Goal: Communication & Community: Answer question/provide support

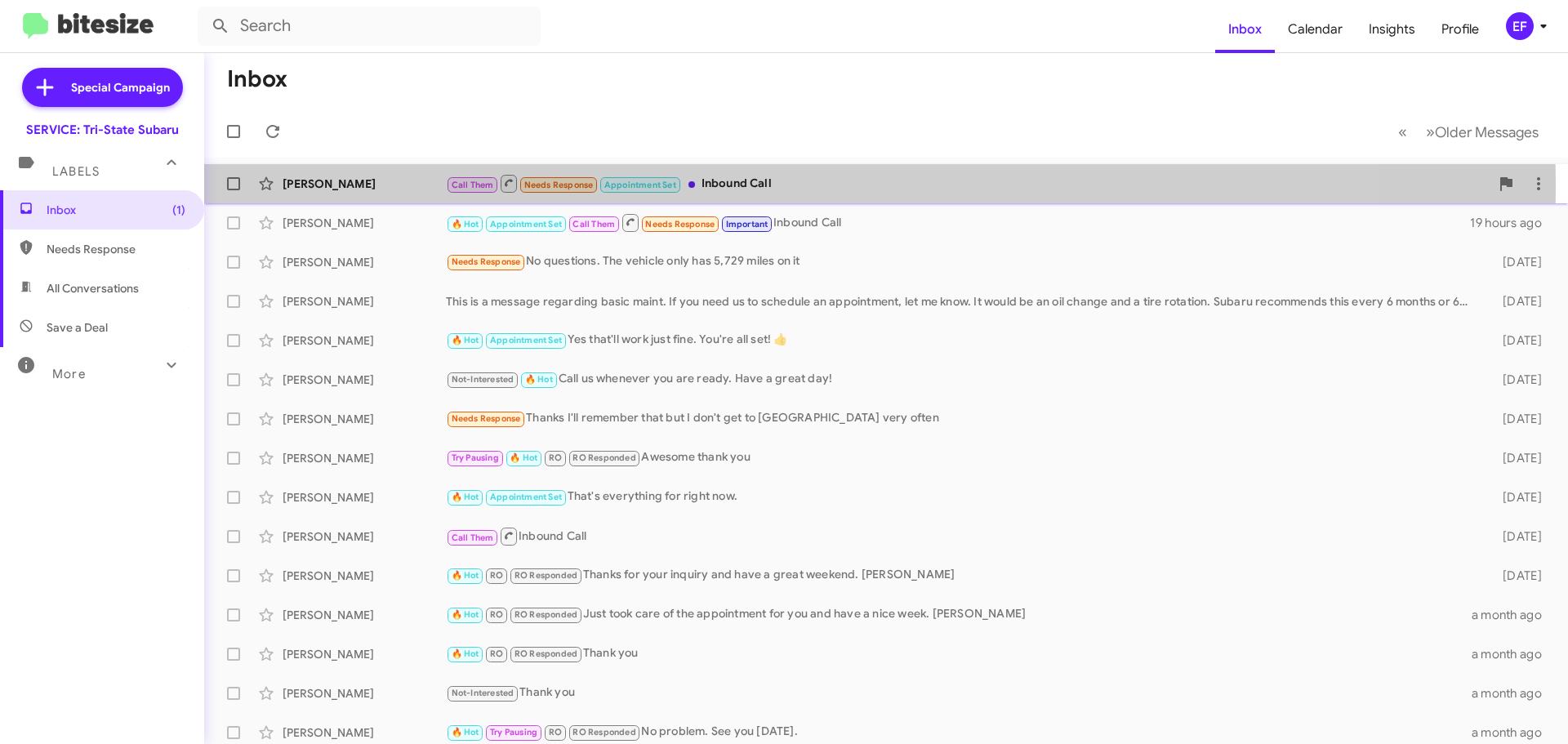
click at [326, 184] on div "[PERSON_NAME]" at bounding box center [363, 183] width 163 height 16
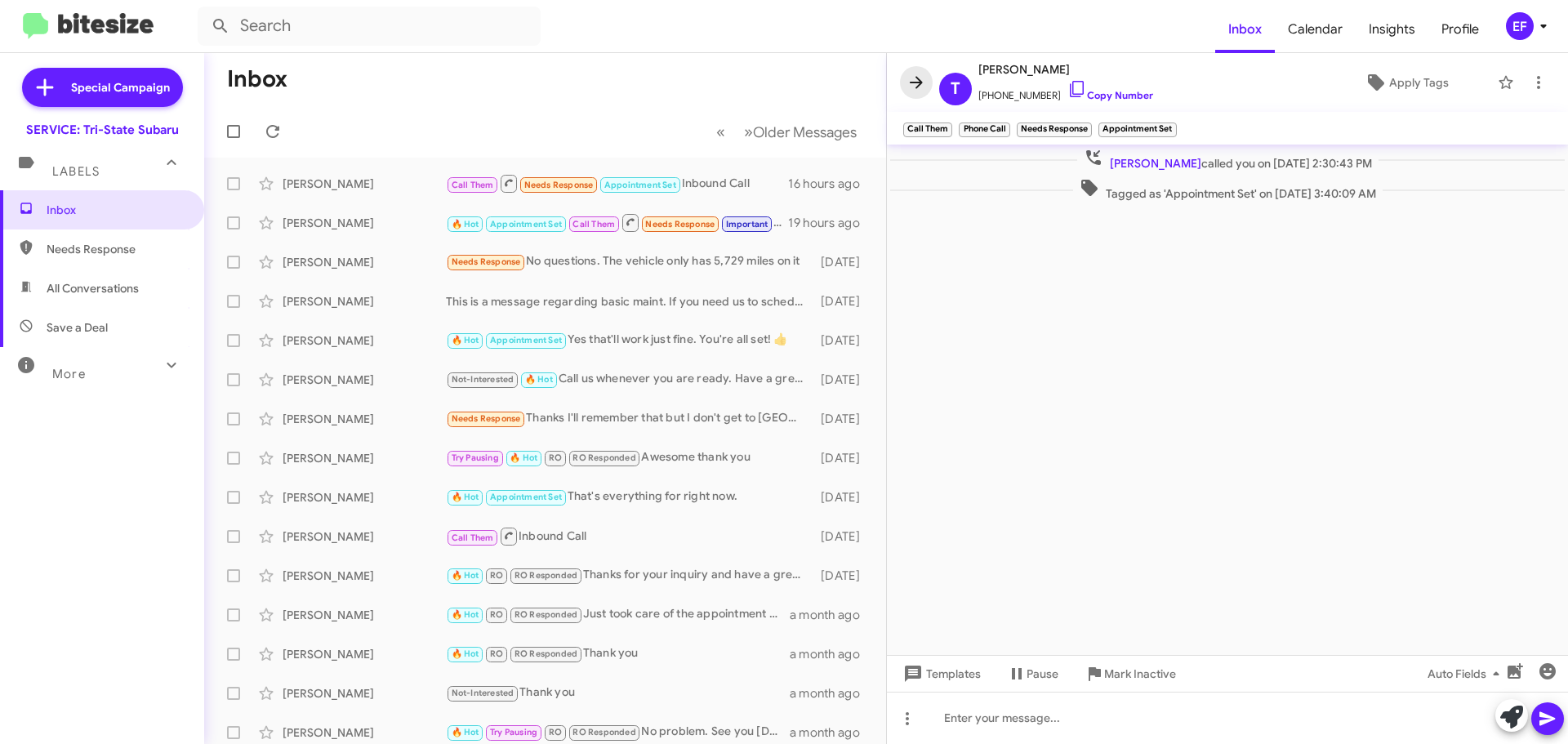
click at [917, 78] on icon at bounding box center [917, 82] width 13 height 13
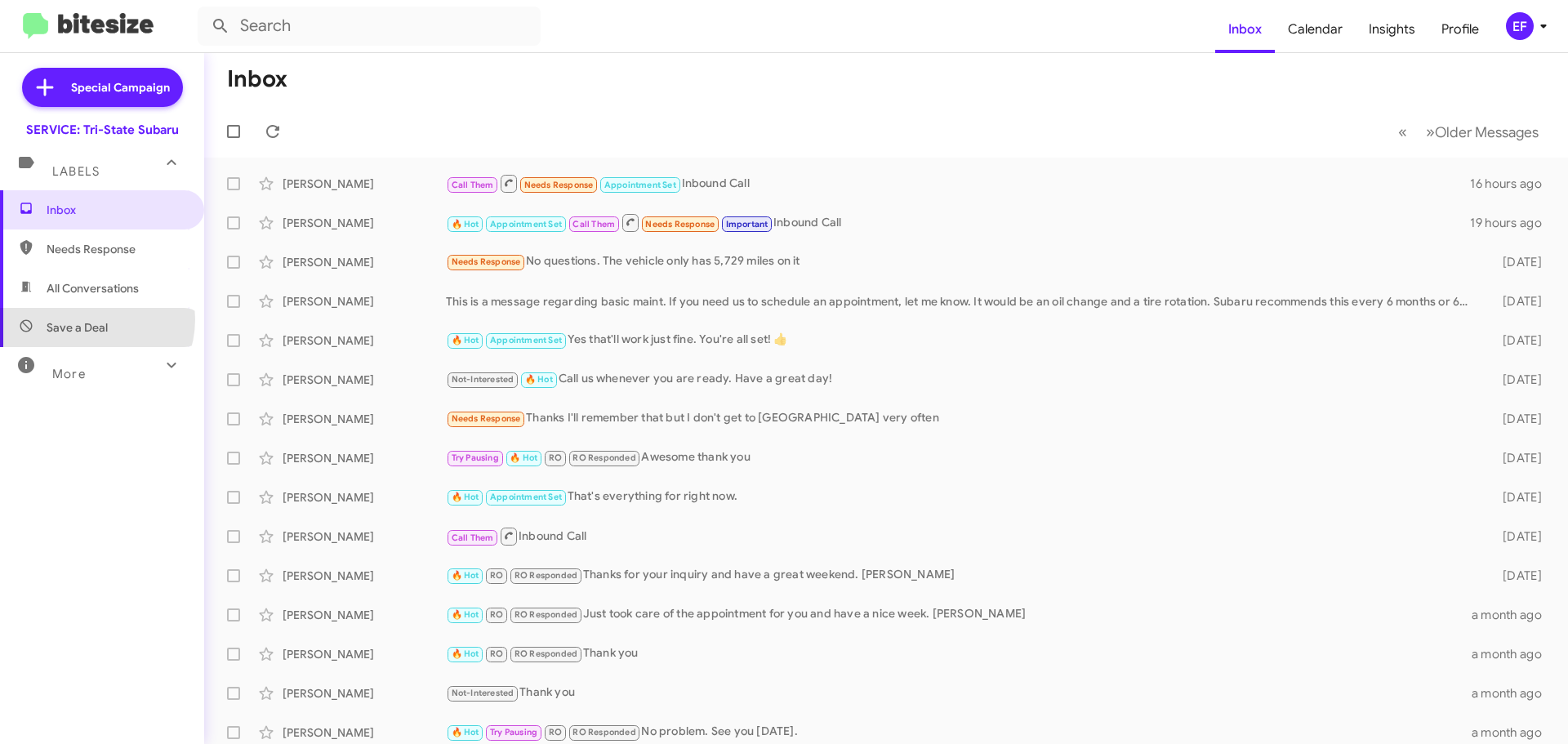
click at [88, 319] on span "Save a Deal" at bounding box center [77, 327] width 62 height 16
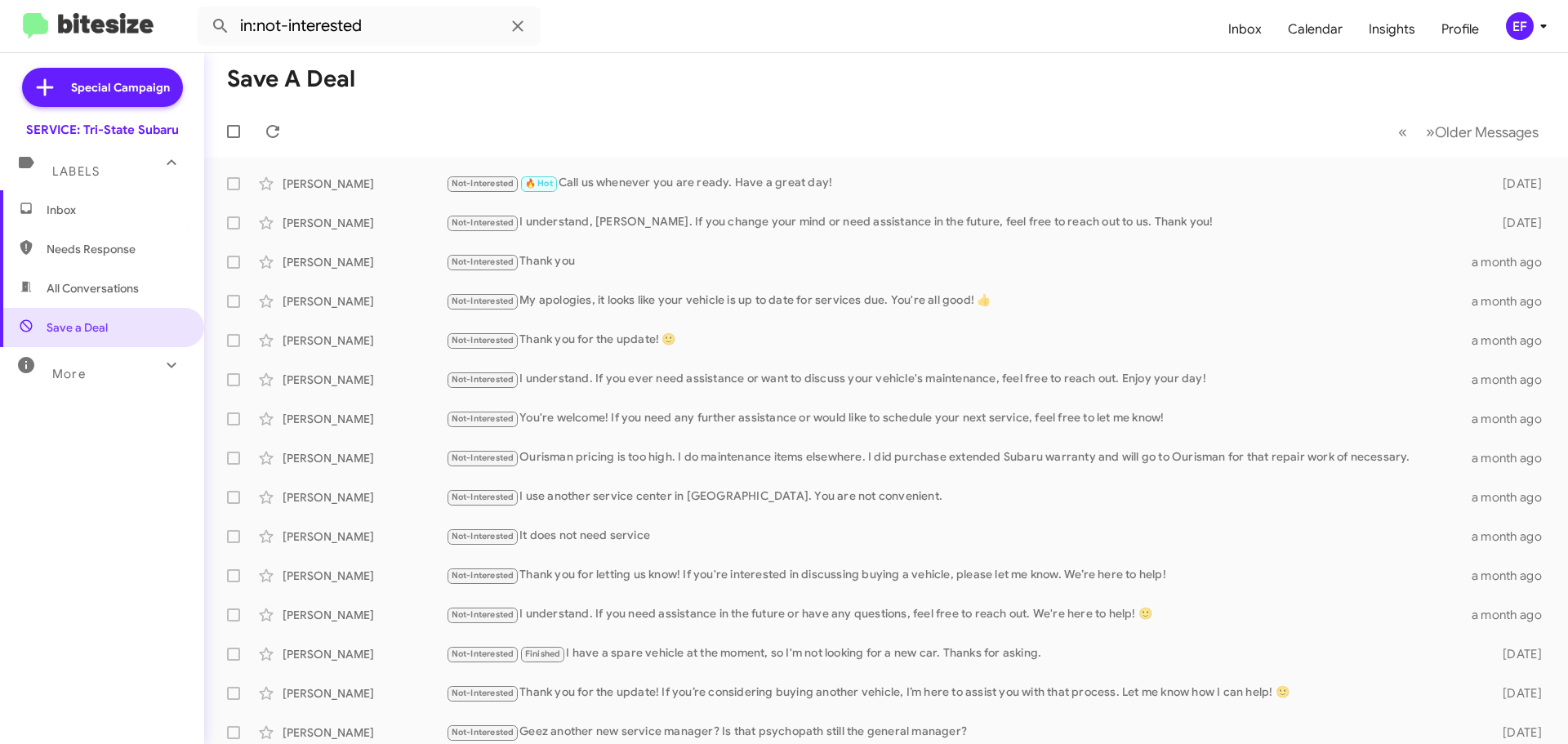
click at [113, 292] on span "All Conversations" at bounding box center [93, 288] width 93 height 16
type input "in:all-conversations"
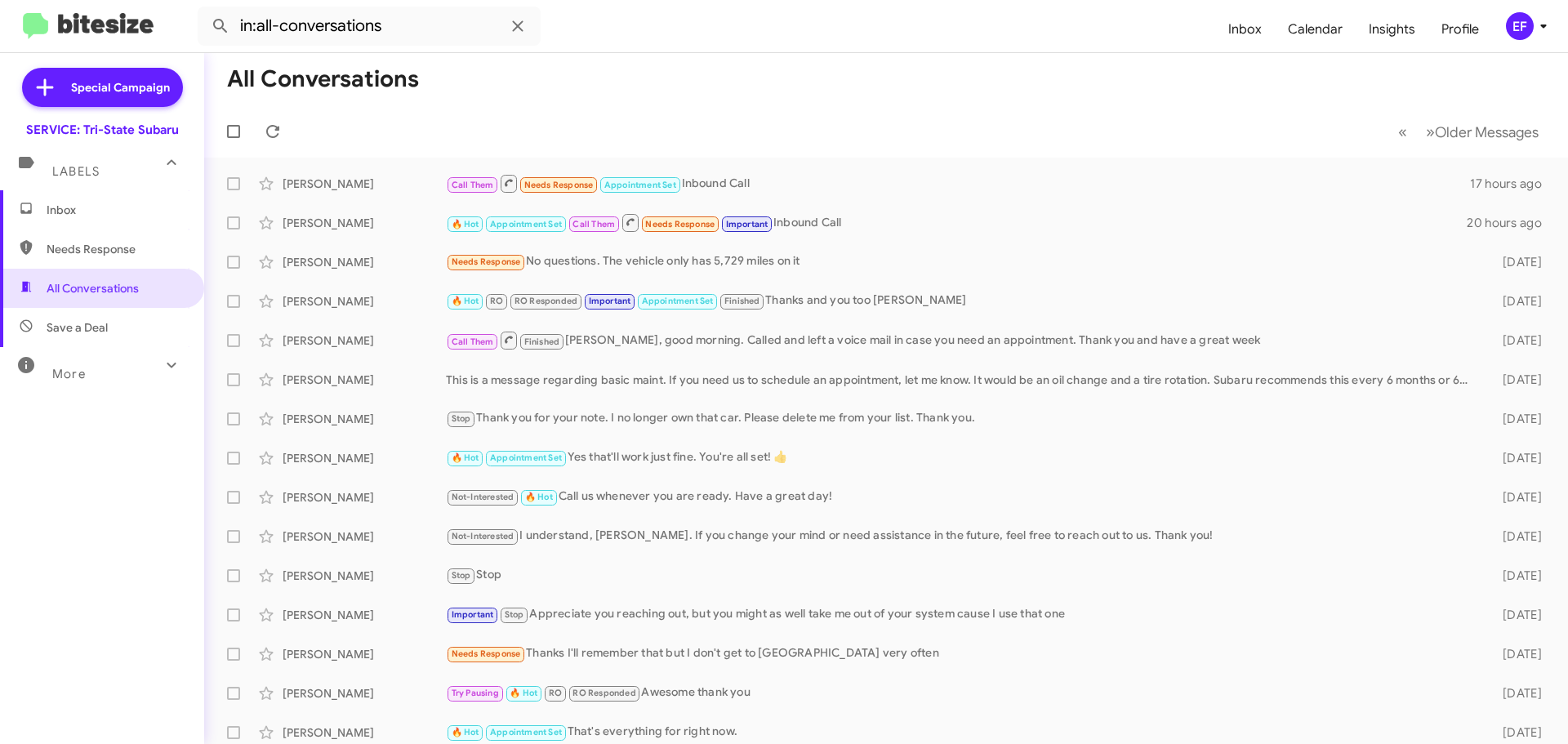
click at [62, 205] on span "Inbox" at bounding box center [116, 209] width 139 height 16
